Goal: Information Seeking & Learning: Learn about a topic

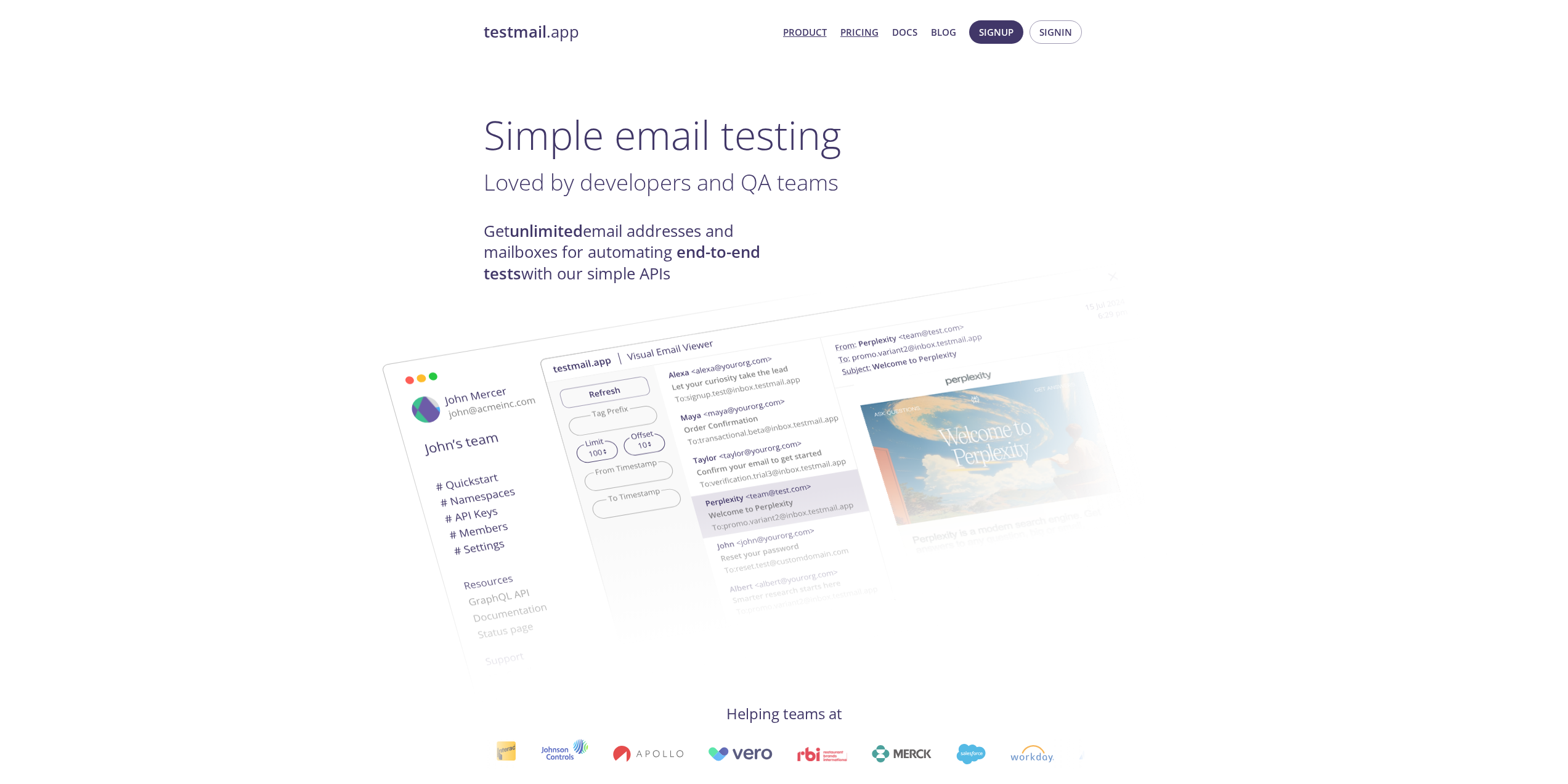
click at [861, 32] on link "Pricing" at bounding box center [859, 31] width 38 height 16
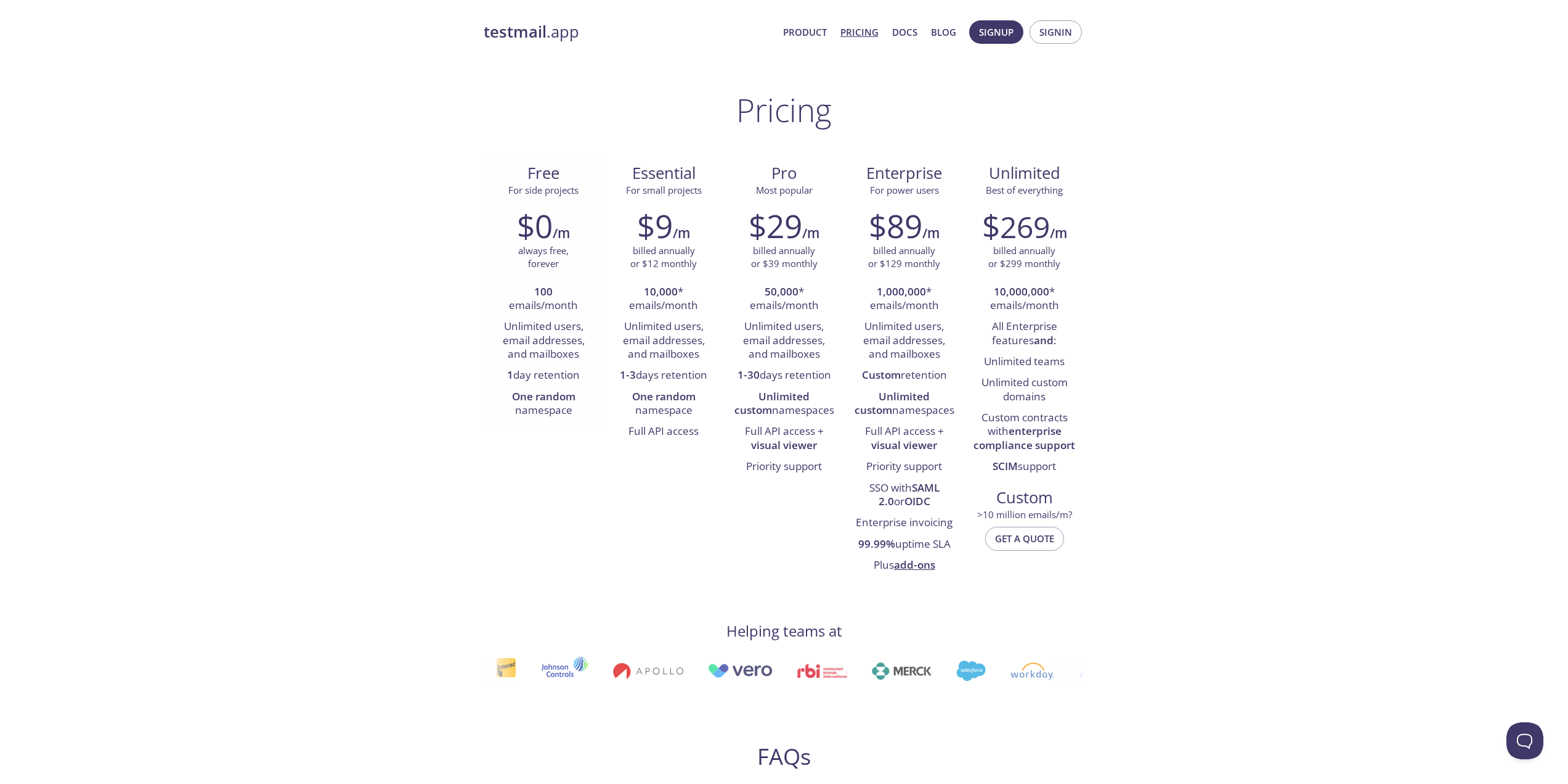
click at [532, 325] on li "Unlimited users, email addresses, and mailboxes" at bounding box center [544, 340] width 102 height 48
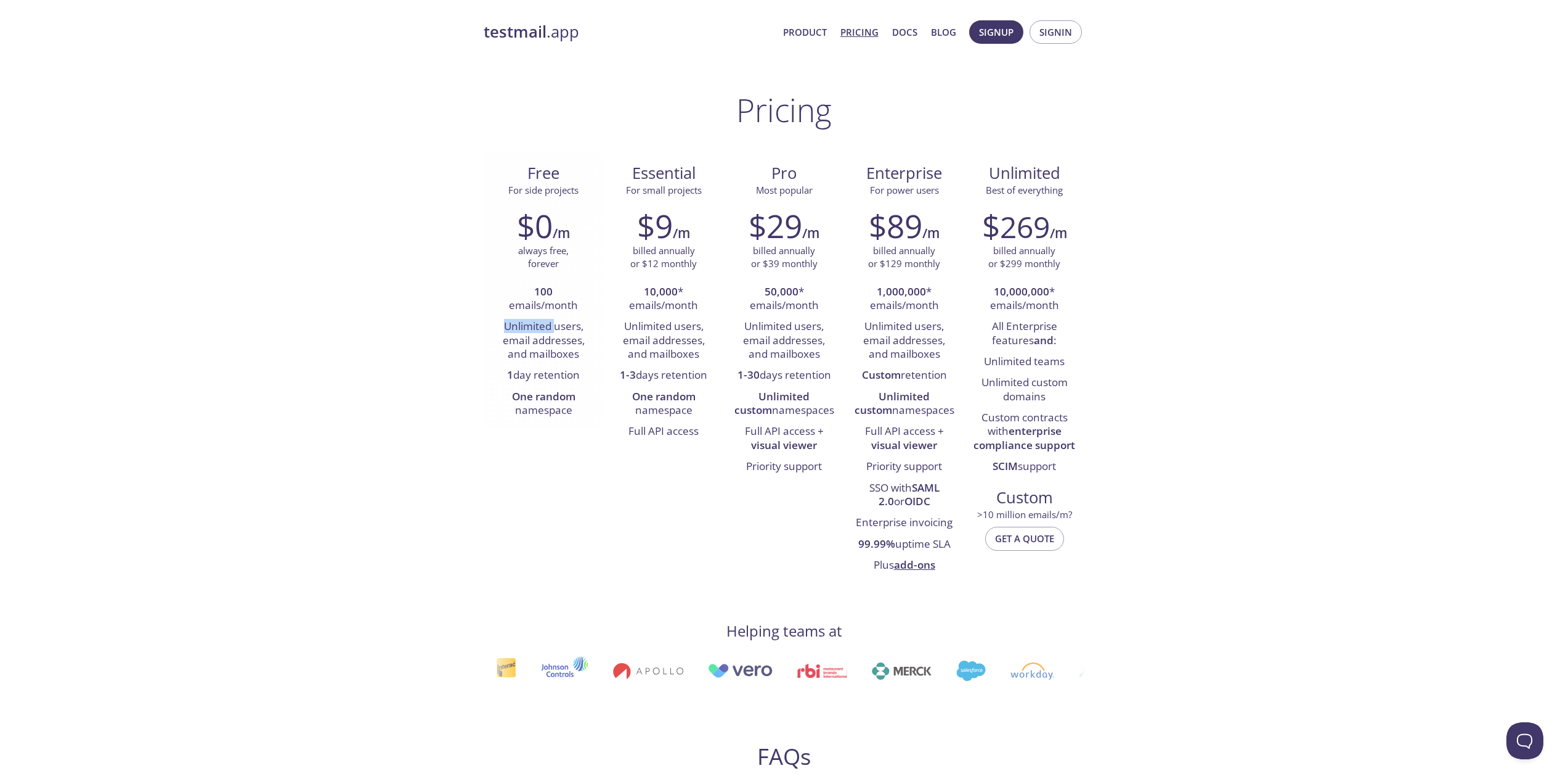
click at [543, 326] on li "Unlimited users, email addresses, and mailboxes" at bounding box center [544, 340] width 102 height 48
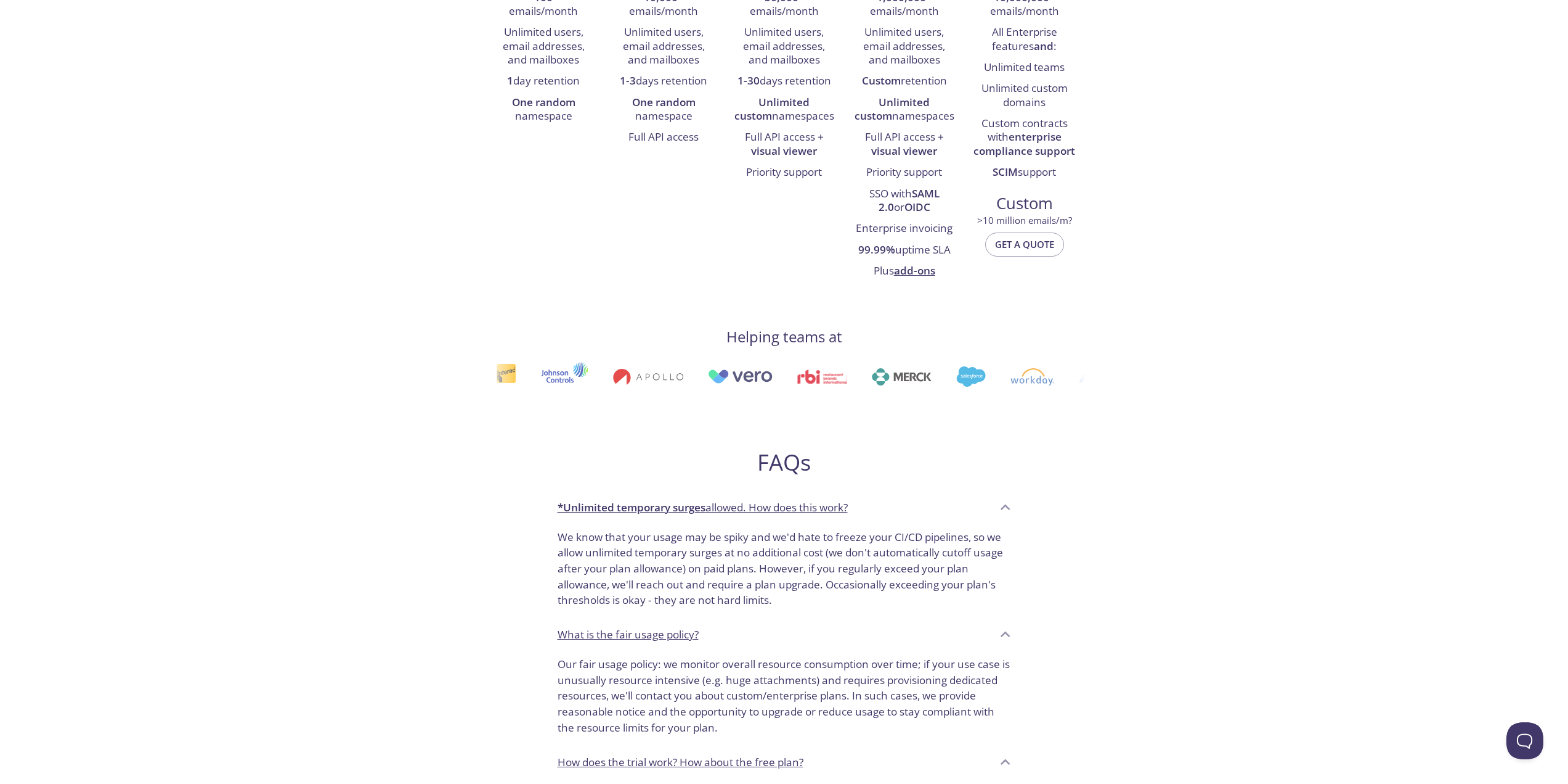
scroll to position [728, 0]
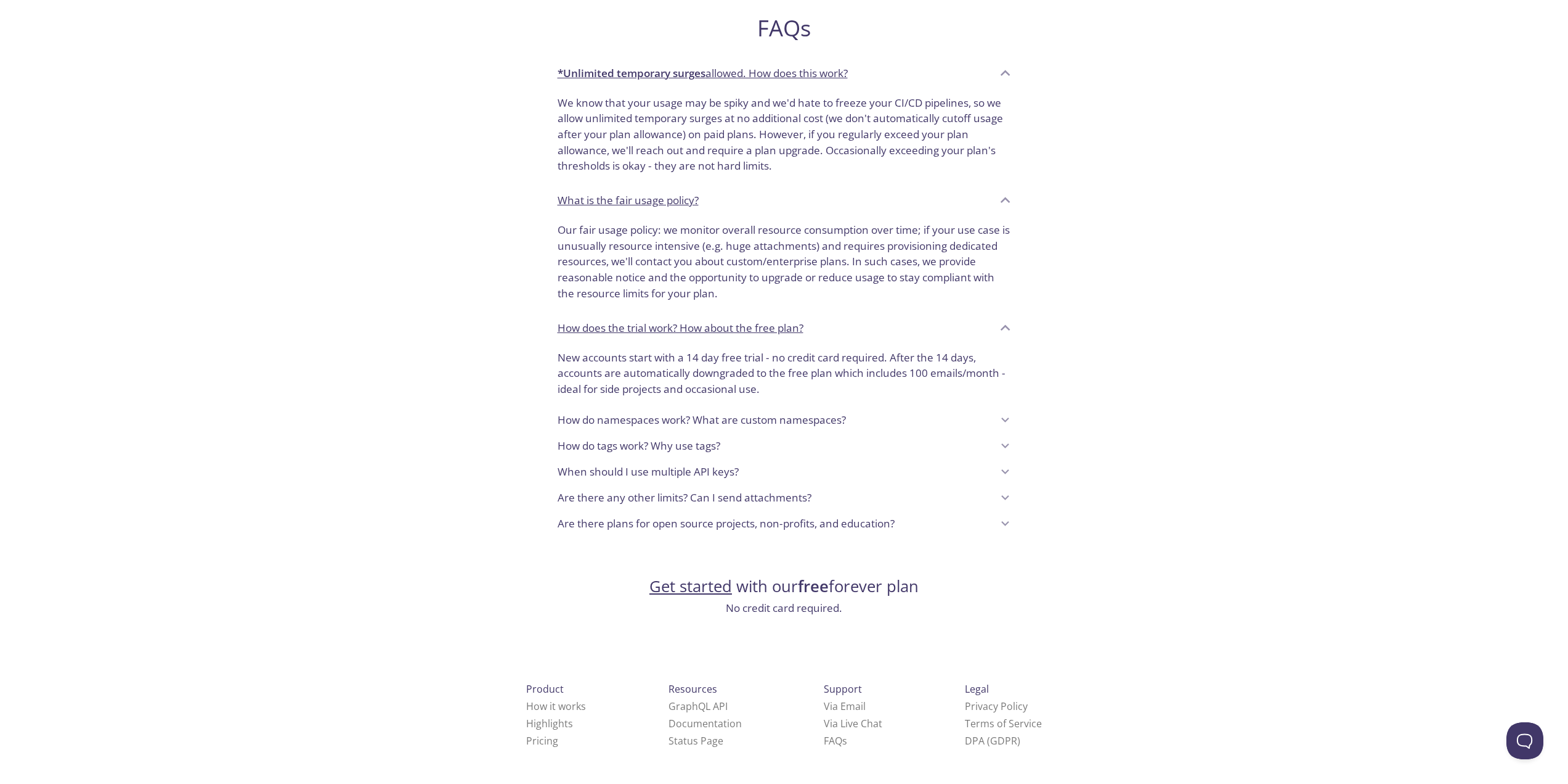
click at [711, 474] on p "When should I use multiple API keys?" at bounding box center [648, 471] width 181 height 16
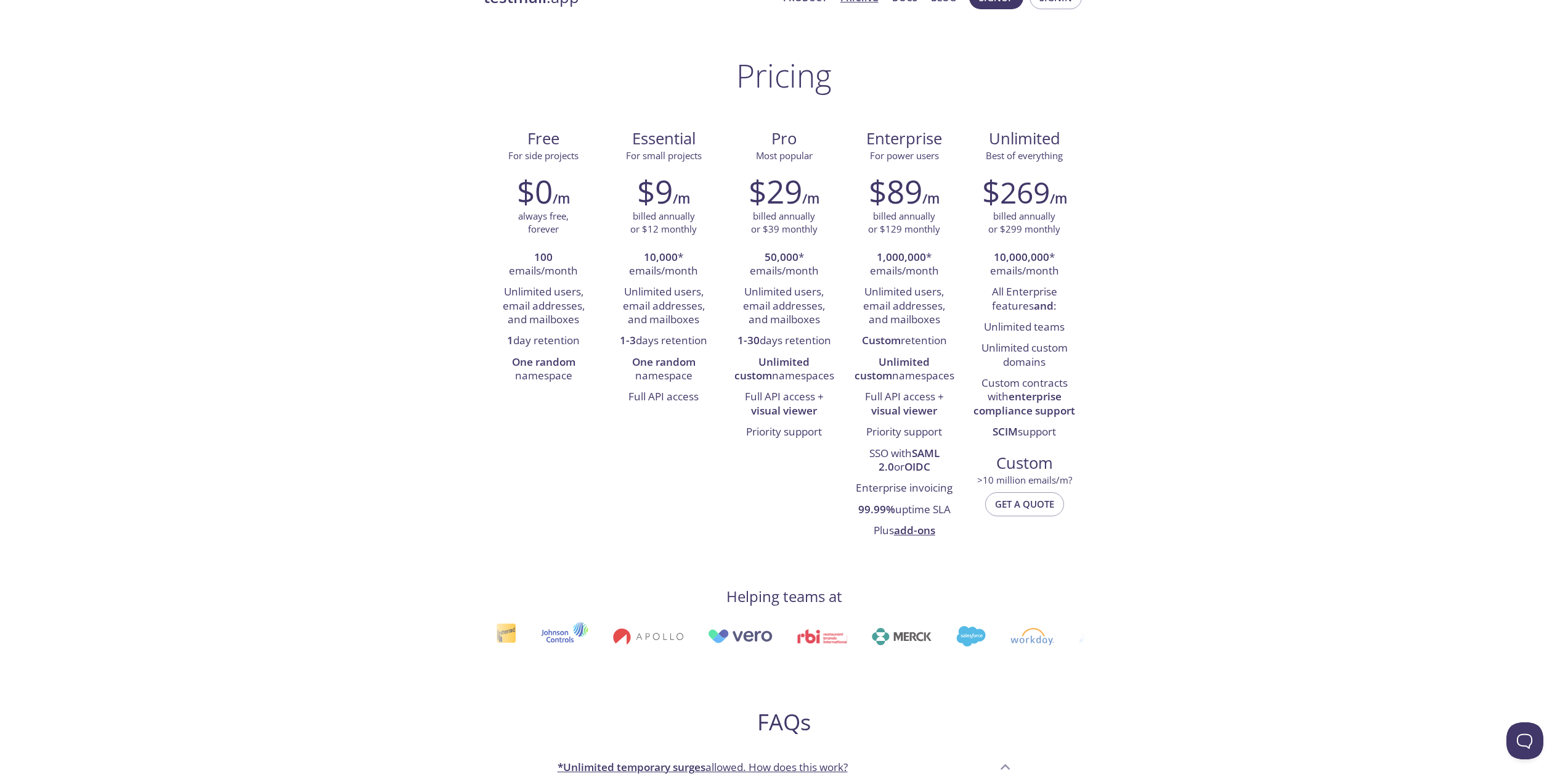
scroll to position [0, 0]
